Goal: Transaction & Acquisition: Purchase product/service

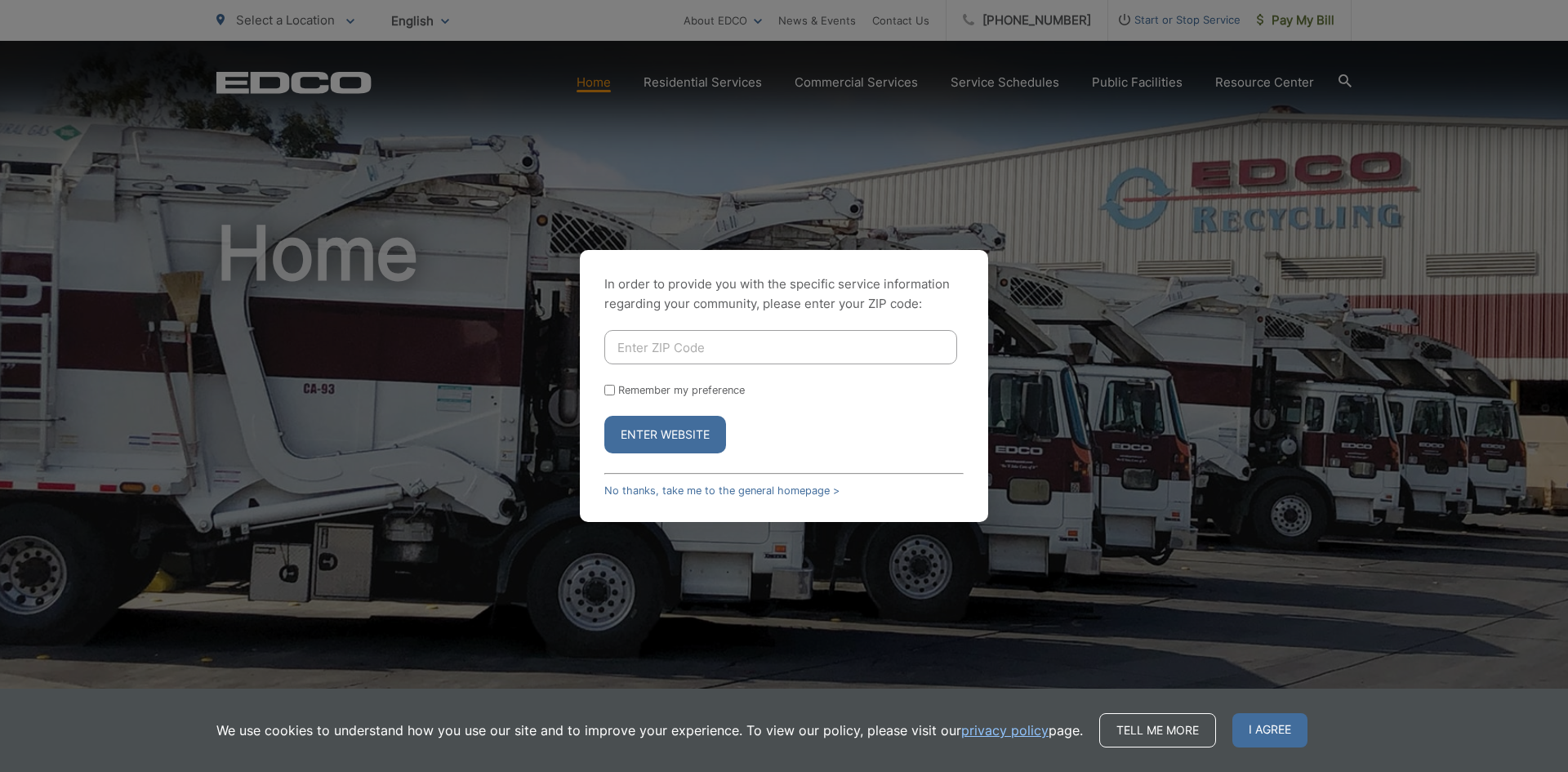
click at [711, 354] on input "Enter ZIP Code" at bounding box center [780, 347] width 353 height 34
type input "92024"
click at [674, 435] on button "Enter Website" at bounding box center [666, 434] width 122 height 37
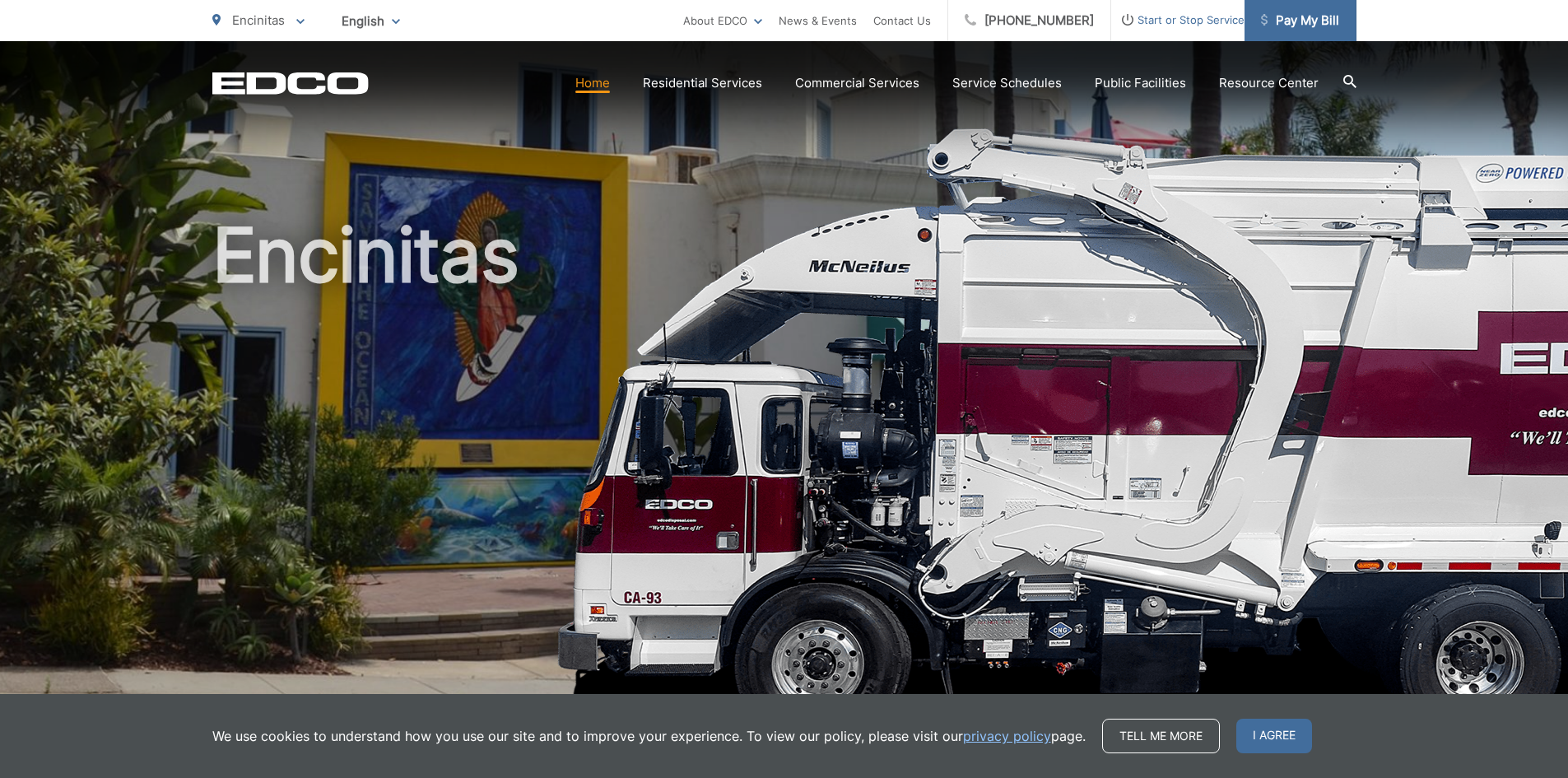
click at [1294, 20] on span "Pay My Bill" at bounding box center [1300, 20] width 78 height 20
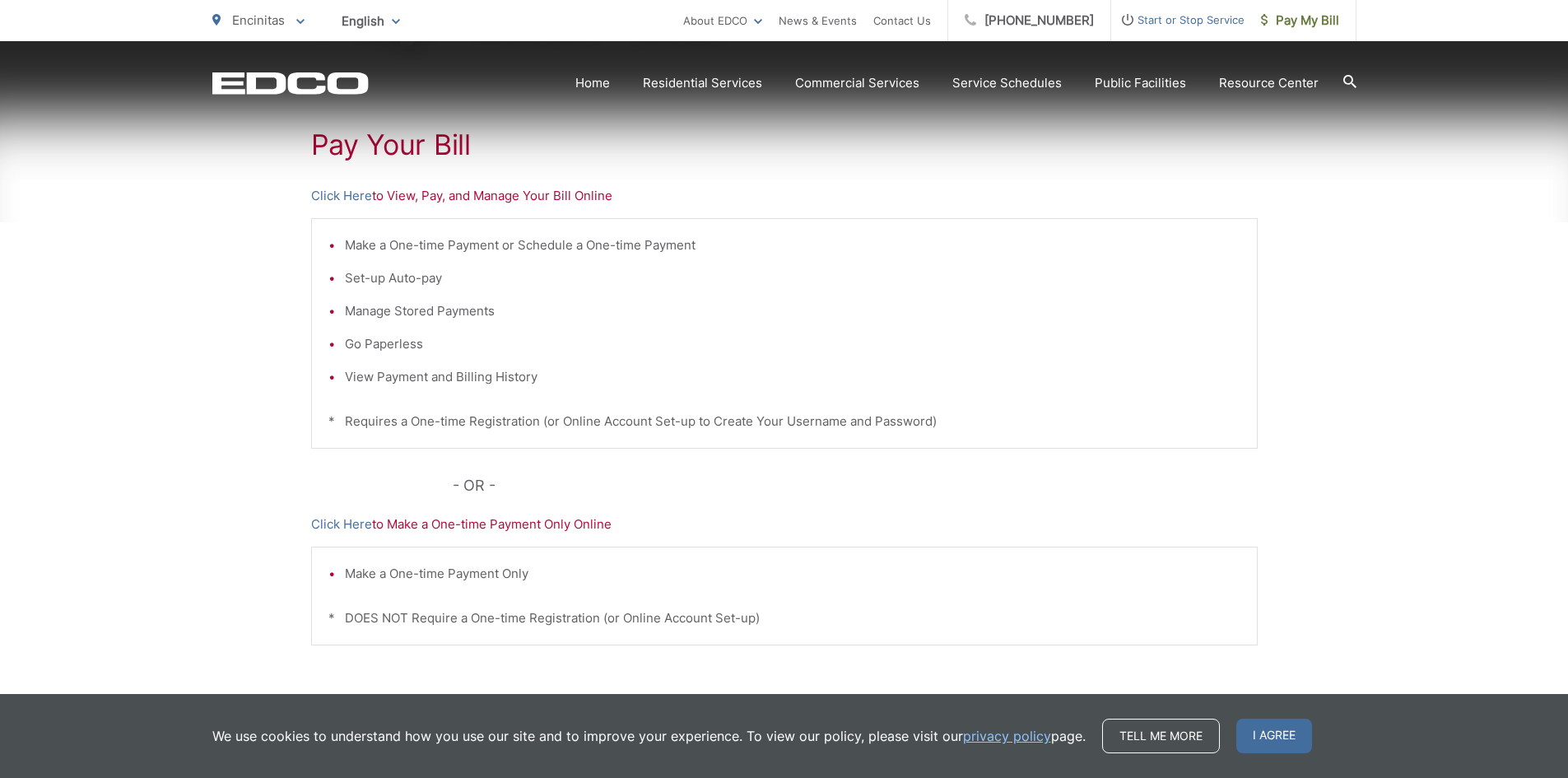
scroll to position [393, 0]
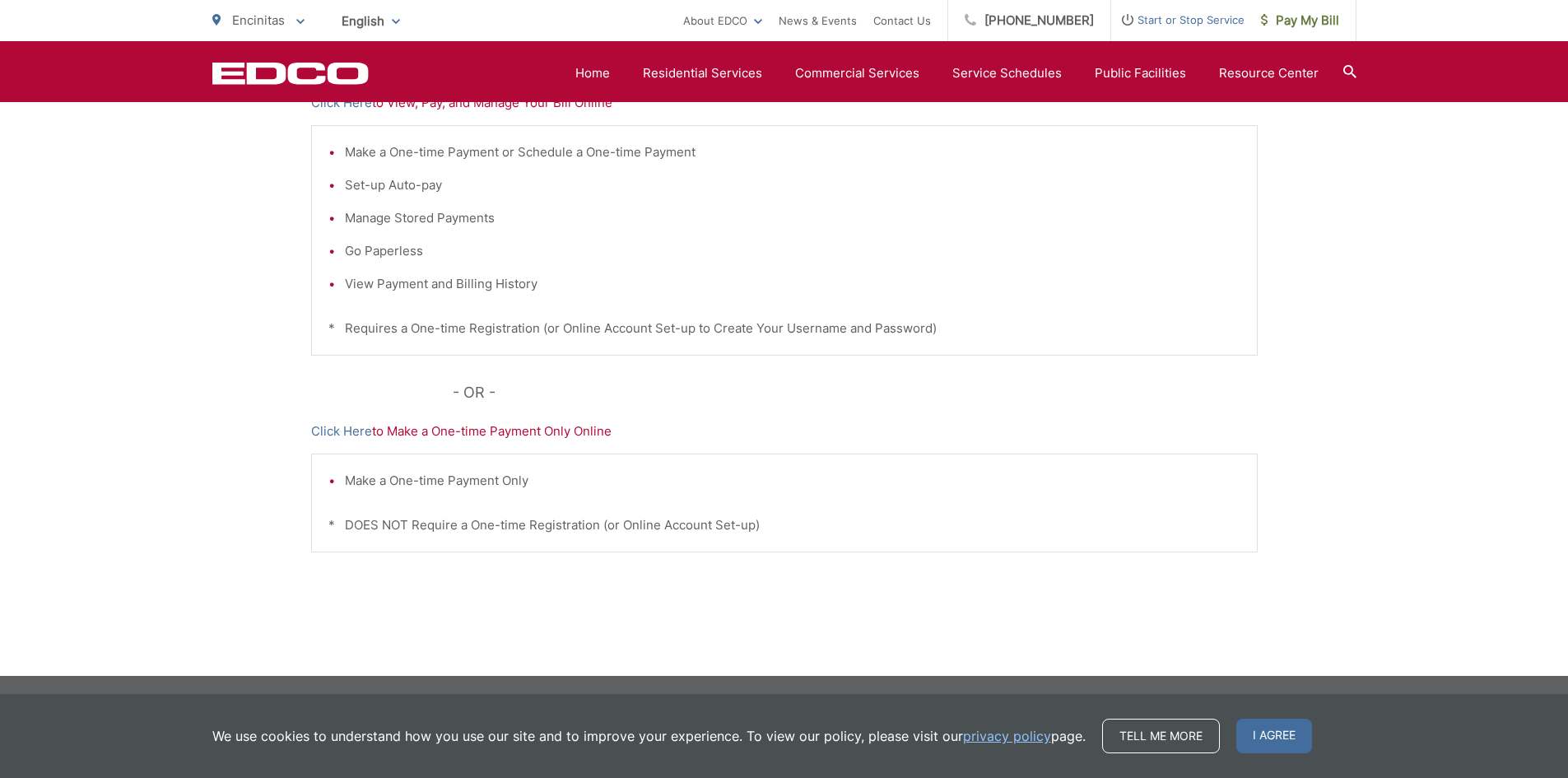
click at [486, 481] on li "Make a One-time Payment Only" at bounding box center [792, 480] width 895 height 20
click at [480, 428] on p "Click Here to Make a One-time Payment Only Online" at bounding box center [784, 431] width 946 height 20
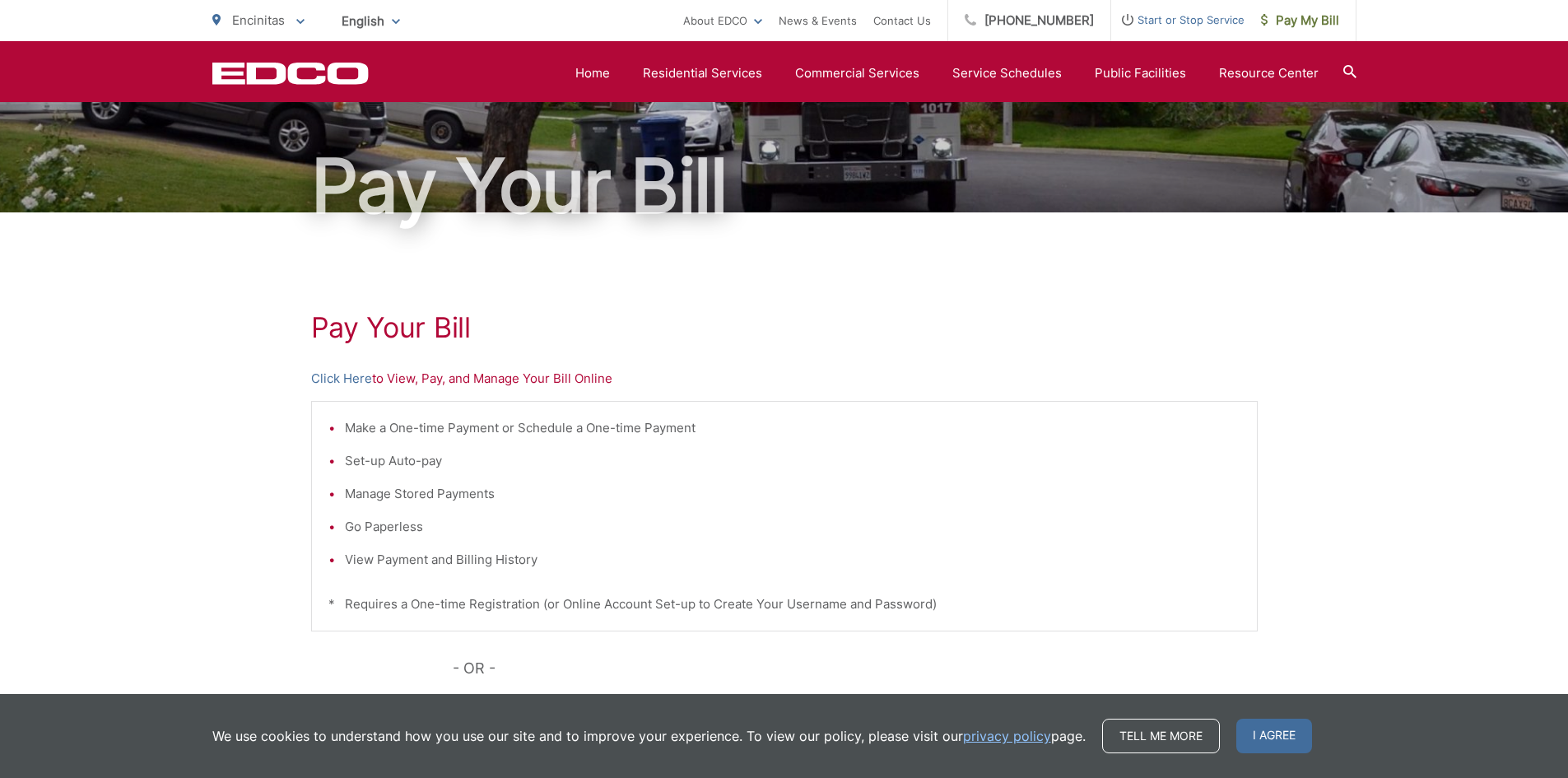
scroll to position [63, 0]
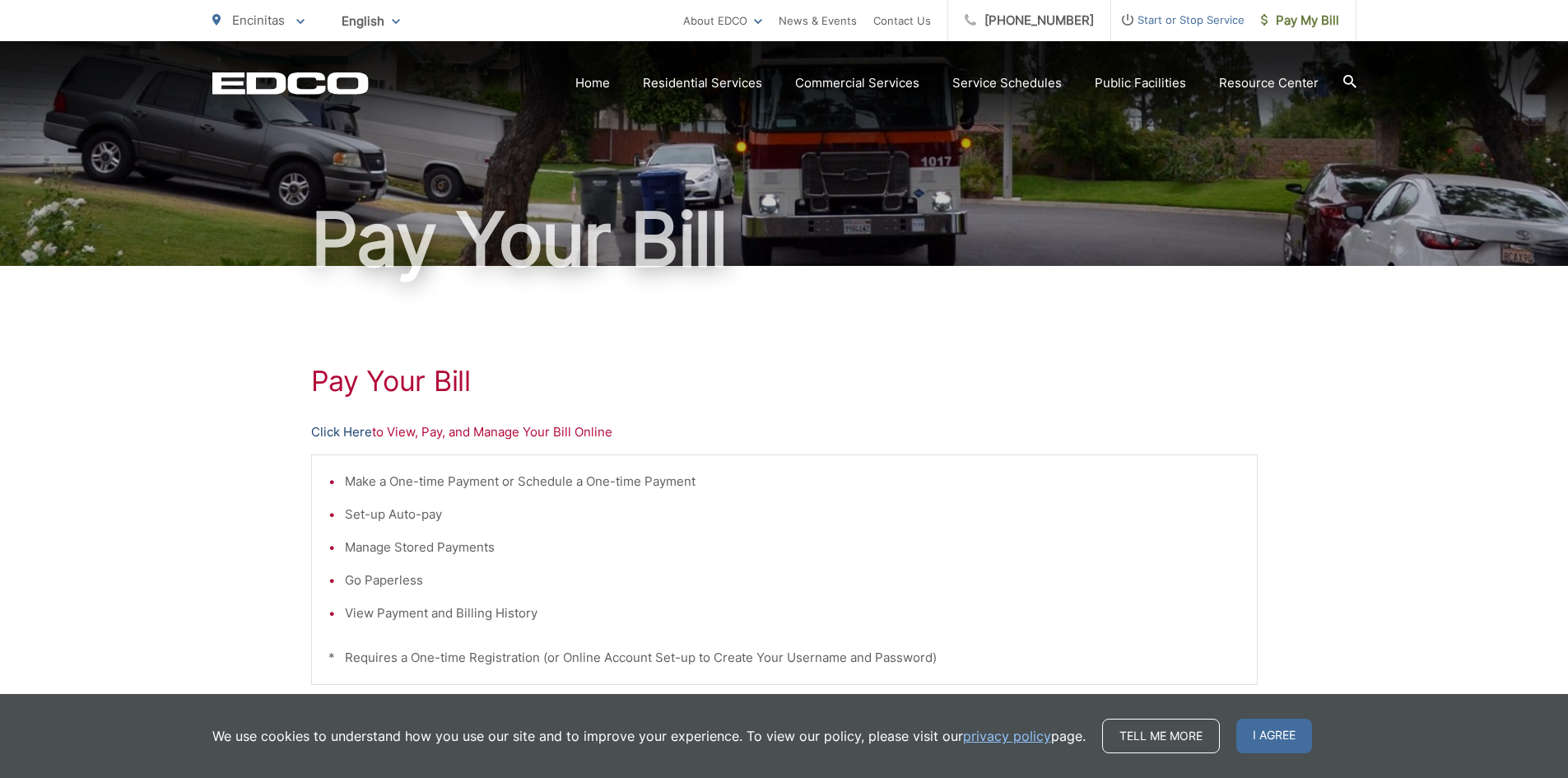
click at [353, 433] on link "Click Here" at bounding box center [341, 432] width 61 height 20
click at [1277, 20] on span "Pay My Bill" at bounding box center [1300, 20] width 78 height 20
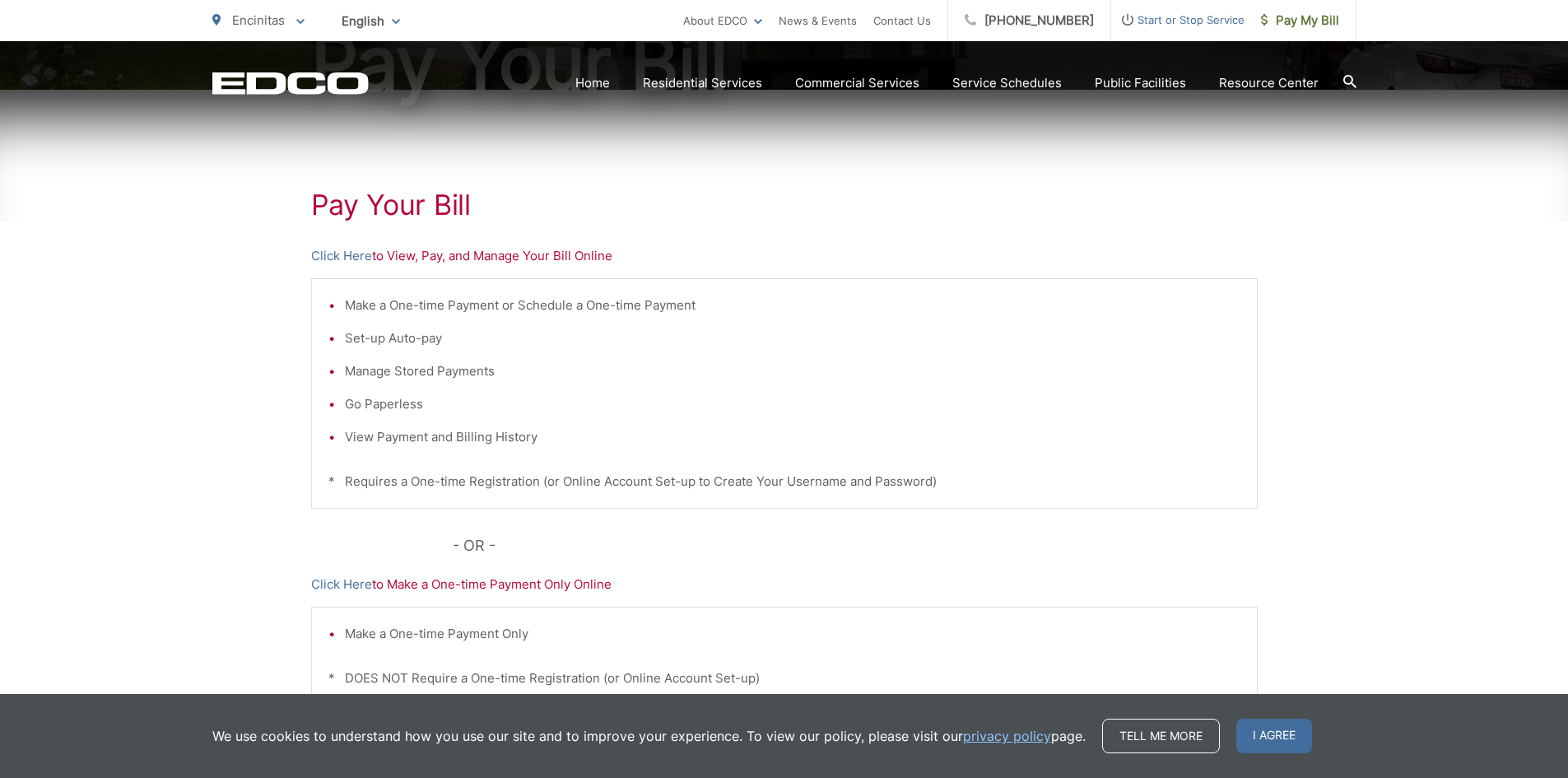
scroll to position [247, 0]
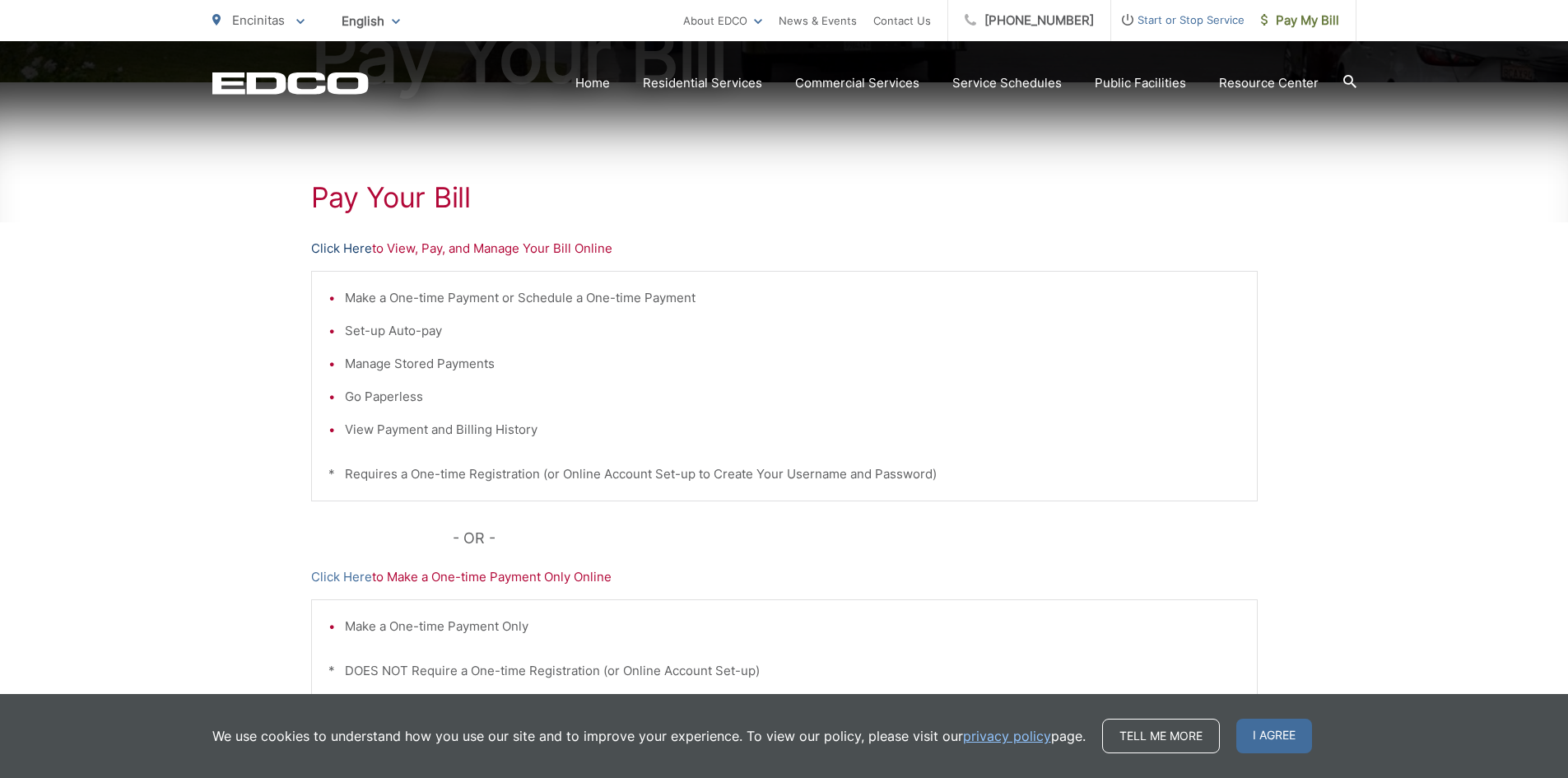
click at [347, 245] on link "Click Here" at bounding box center [341, 249] width 61 height 20
